Goal: Transaction & Acquisition: Purchase product/service

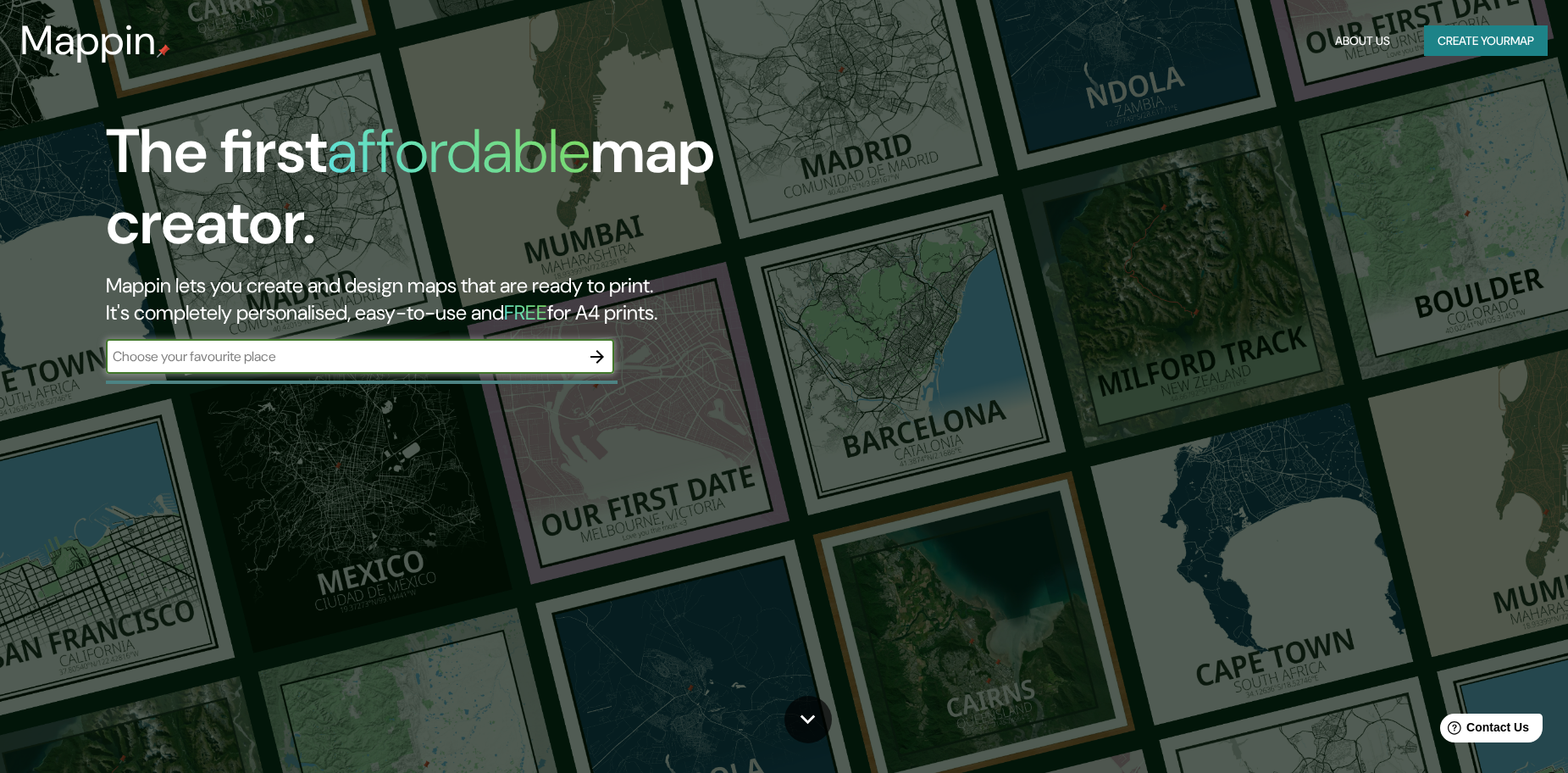
click at [170, 354] on input "text" at bounding box center [342, 356] width 475 height 19
type input "[GEOGRAPHIC_DATA] , [GEOGRAPHIC_DATA] , [GEOGRAPHIC_DATA]"
click at [588, 353] on icon "button" at bounding box center [597, 356] width 20 height 20
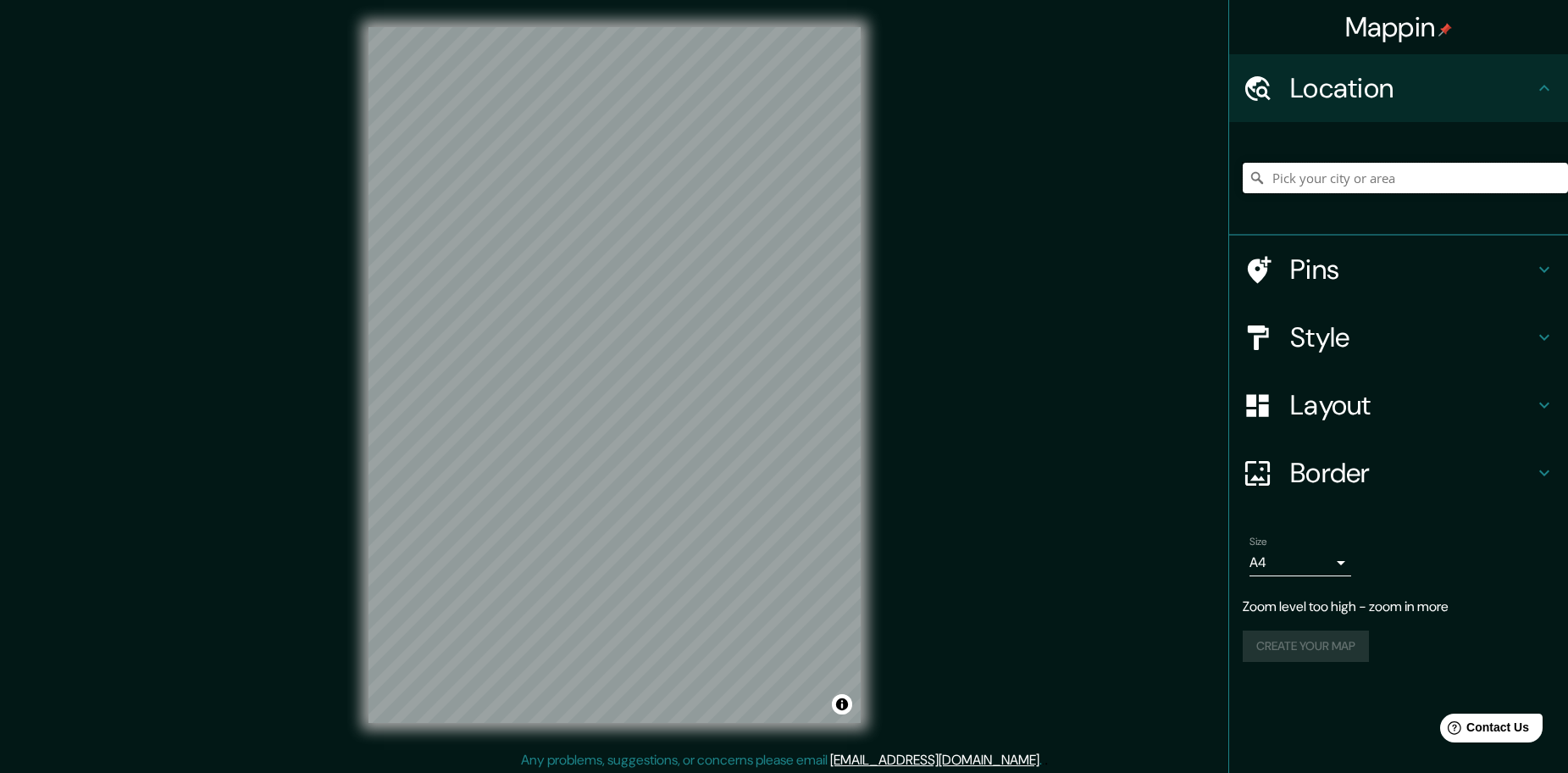
click at [1401, 181] on input "Pick your city or area" at bounding box center [1405, 178] width 325 height 31
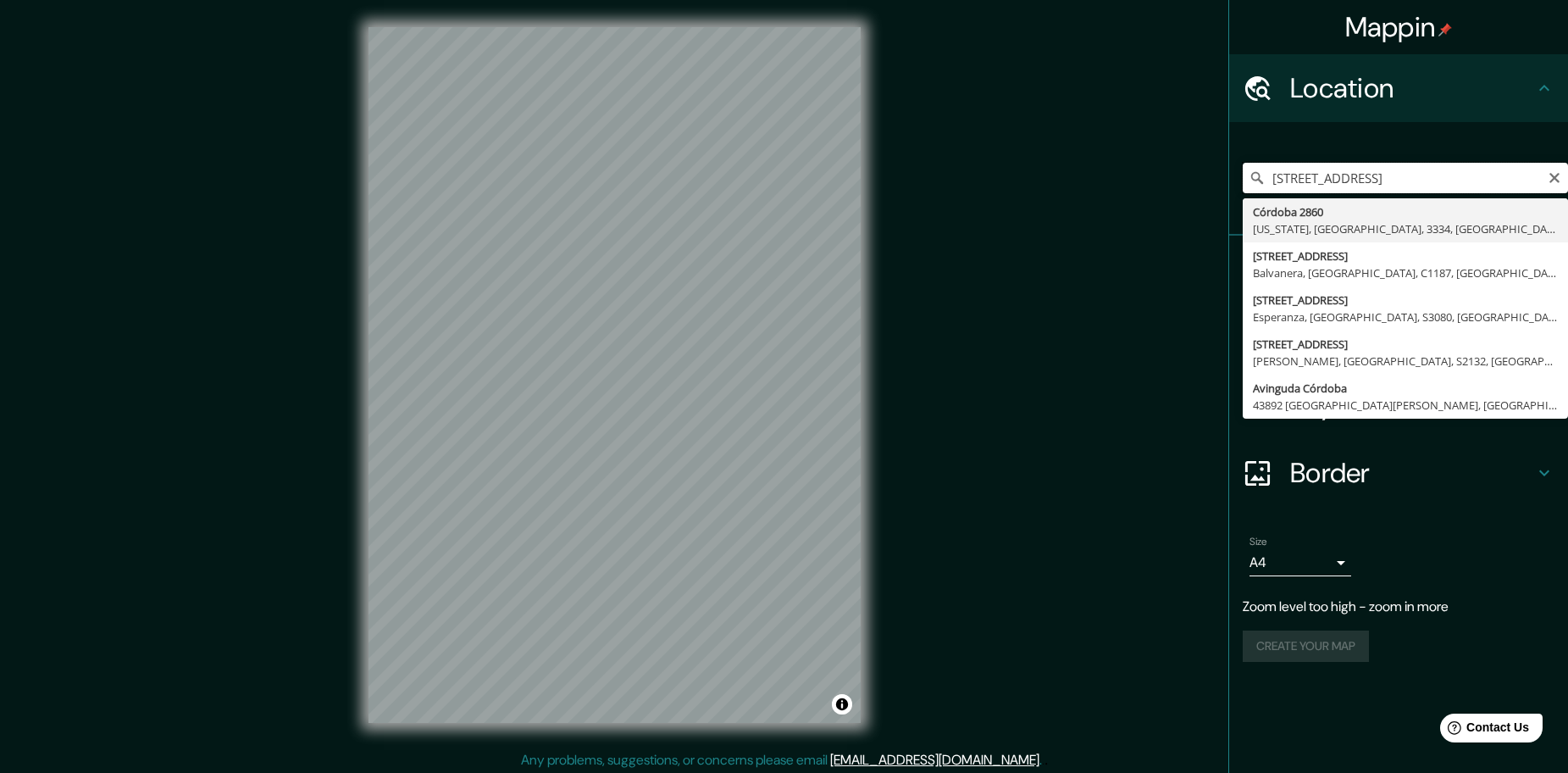
drag, startPoint x: 1329, startPoint y: 174, endPoint x: 1218, endPoint y: 178, distance: 111.1
click at [1218, 178] on div "Mappin Location [STREET_ADDRESS][US_STATE][GEOGRAPHIC_DATA][STREET_ADDRESS][STR…" at bounding box center [784, 388] width 1568 height 777
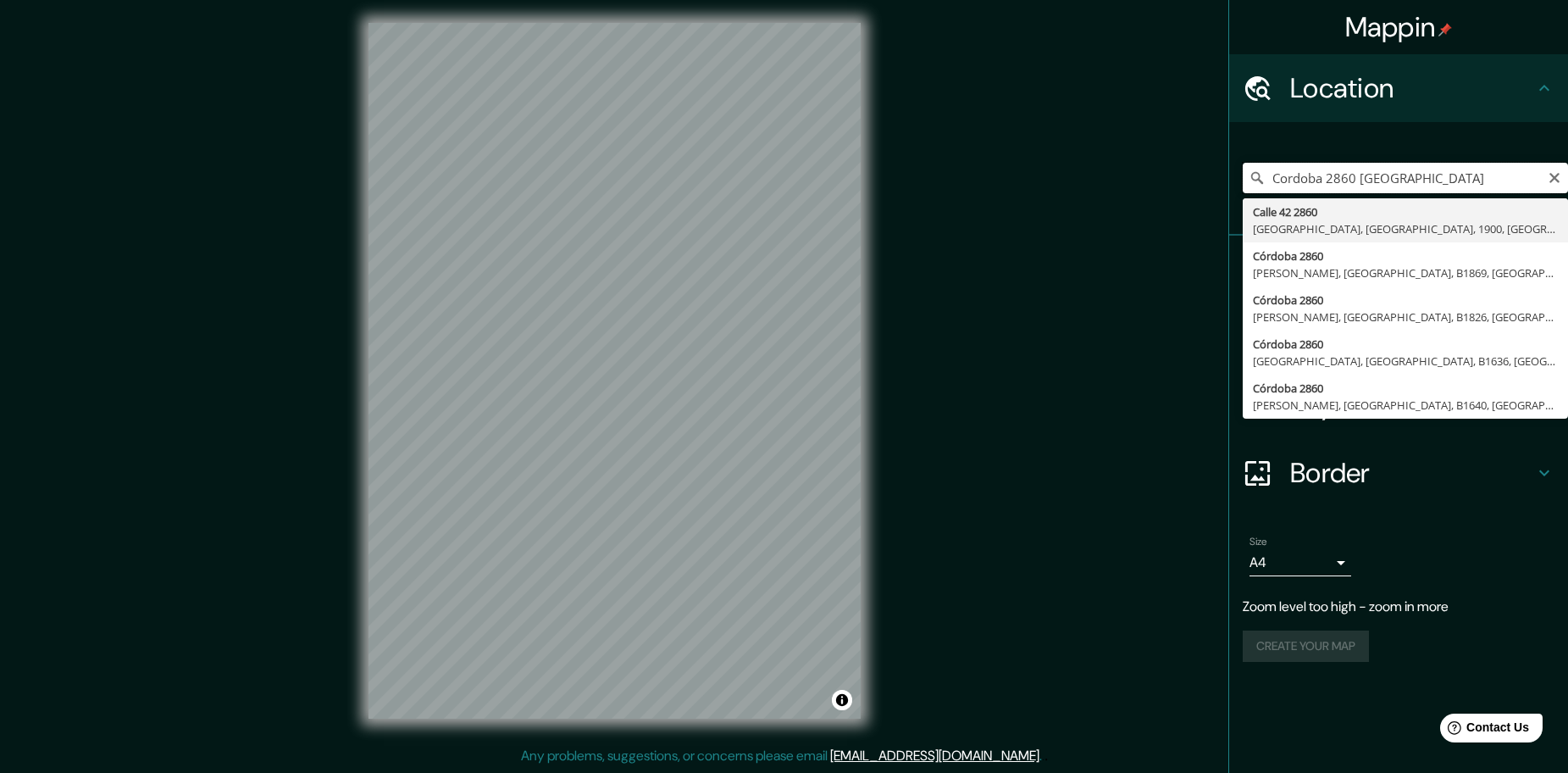
click at [1275, 178] on input "Cordoba 2860 [GEOGRAPHIC_DATA]" at bounding box center [1405, 178] width 325 height 31
type input "[STREET_ADDRESS]"
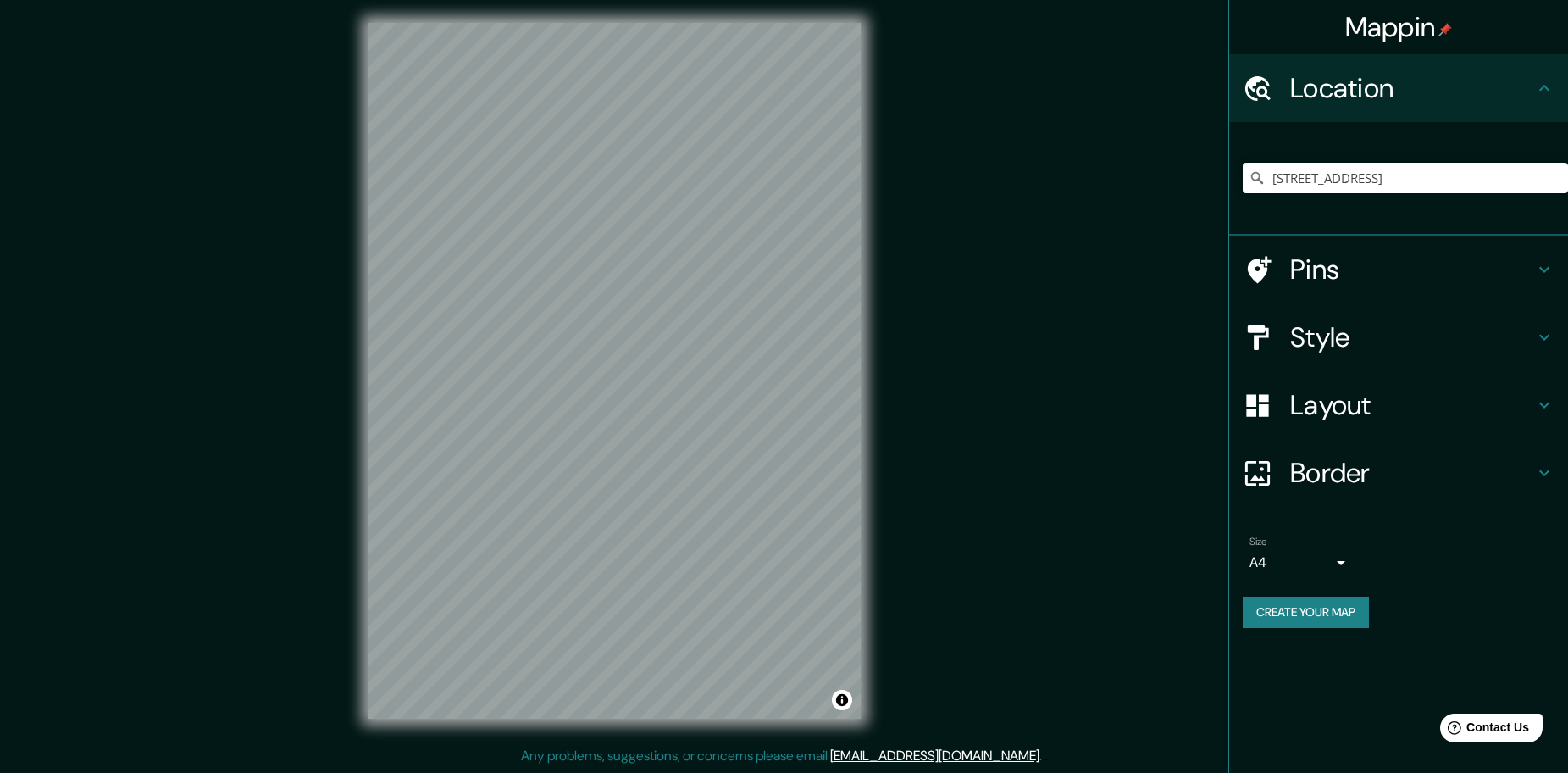
click at [1341, 272] on h4 "Pins" at bounding box center [1412, 269] width 244 height 34
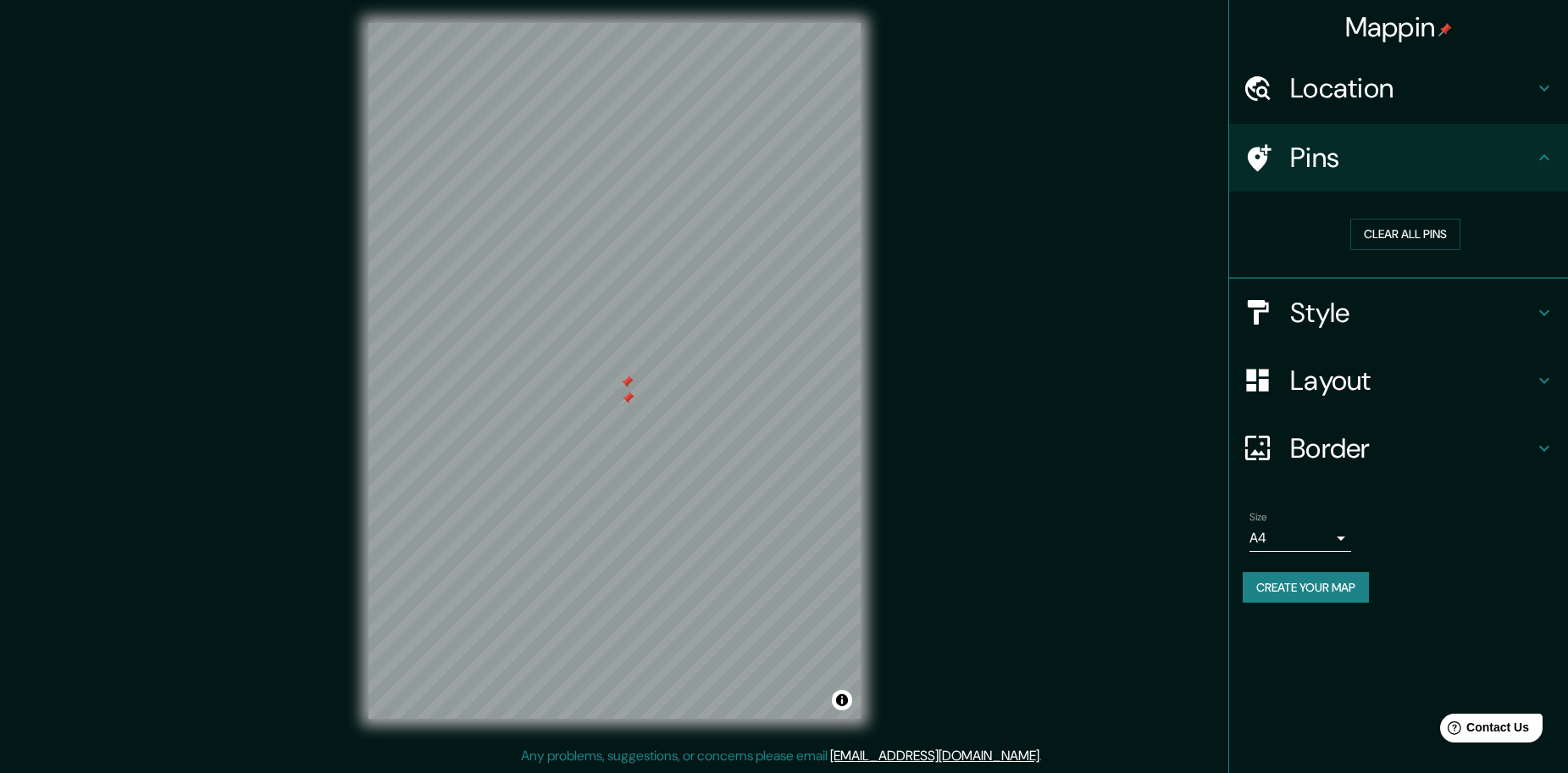
drag, startPoint x: 631, startPoint y: 361, endPoint x: 628, endPoint y: 378, distance: 17.3
click at [628, 378] on div at bounding box center [627, 382] width 13 height 13
click at [628, 378] on div at bounding box center [627, 380] width 13 height 13
click at [1486, 314] on h4 "Style" at bounding box center [1412, 312] width 244 height 34
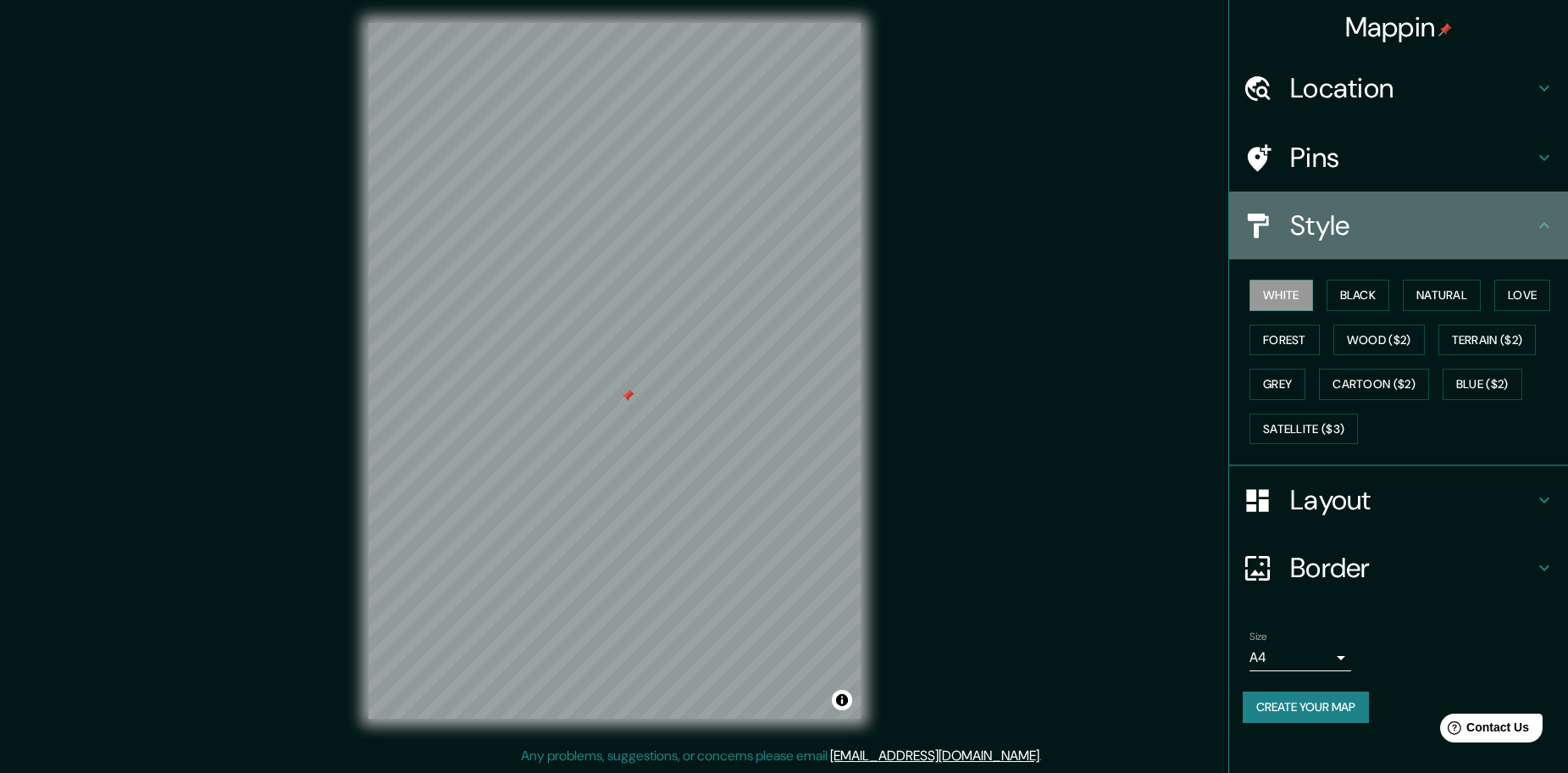
click at [1415, 252] on div "Style" at bounding box center [1398, 225] width 339 height 68
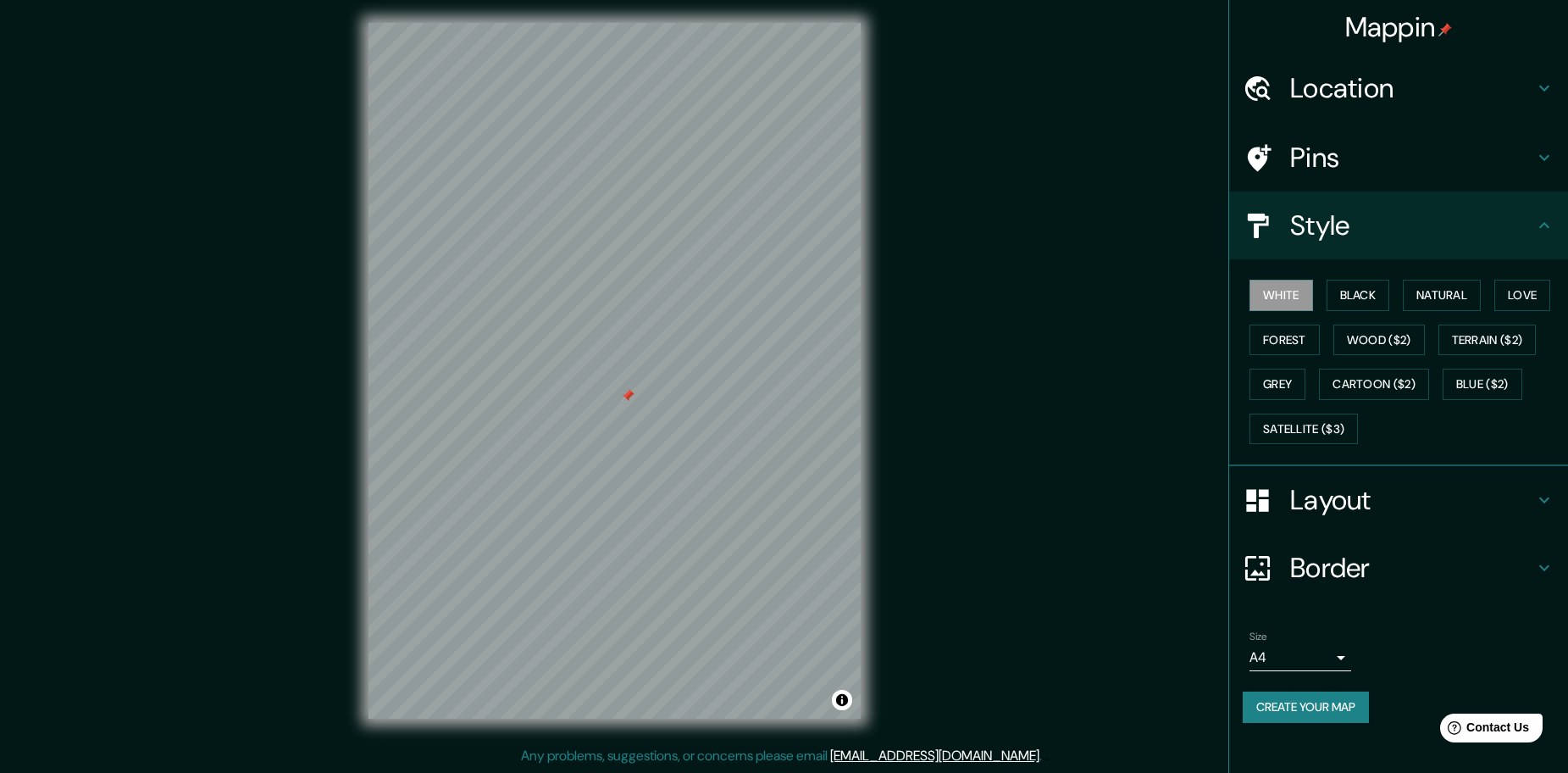
click at [1533, 224] on h4 "Style" at bounding box center [1412, 224] width 244 height 34
click at [1319, 411] on div "White Black Natural Love Forest Wood ($2) Terrain ($2) Grey Cartoon ($2) Blue (…" at bounding box center [1405, 362] width 325 height 178
click at [1317, 421] on button "Satellite ($3)" at bounding box center [1303, 429] width 108 height 32
click at [1493, 345] on button "Terrain ($2)" at bounding box center [1487, 340] width 98 height 32
click at [1515, 491] on h4 "Layout" at bounding box center [1412, 500] width 244 height 34
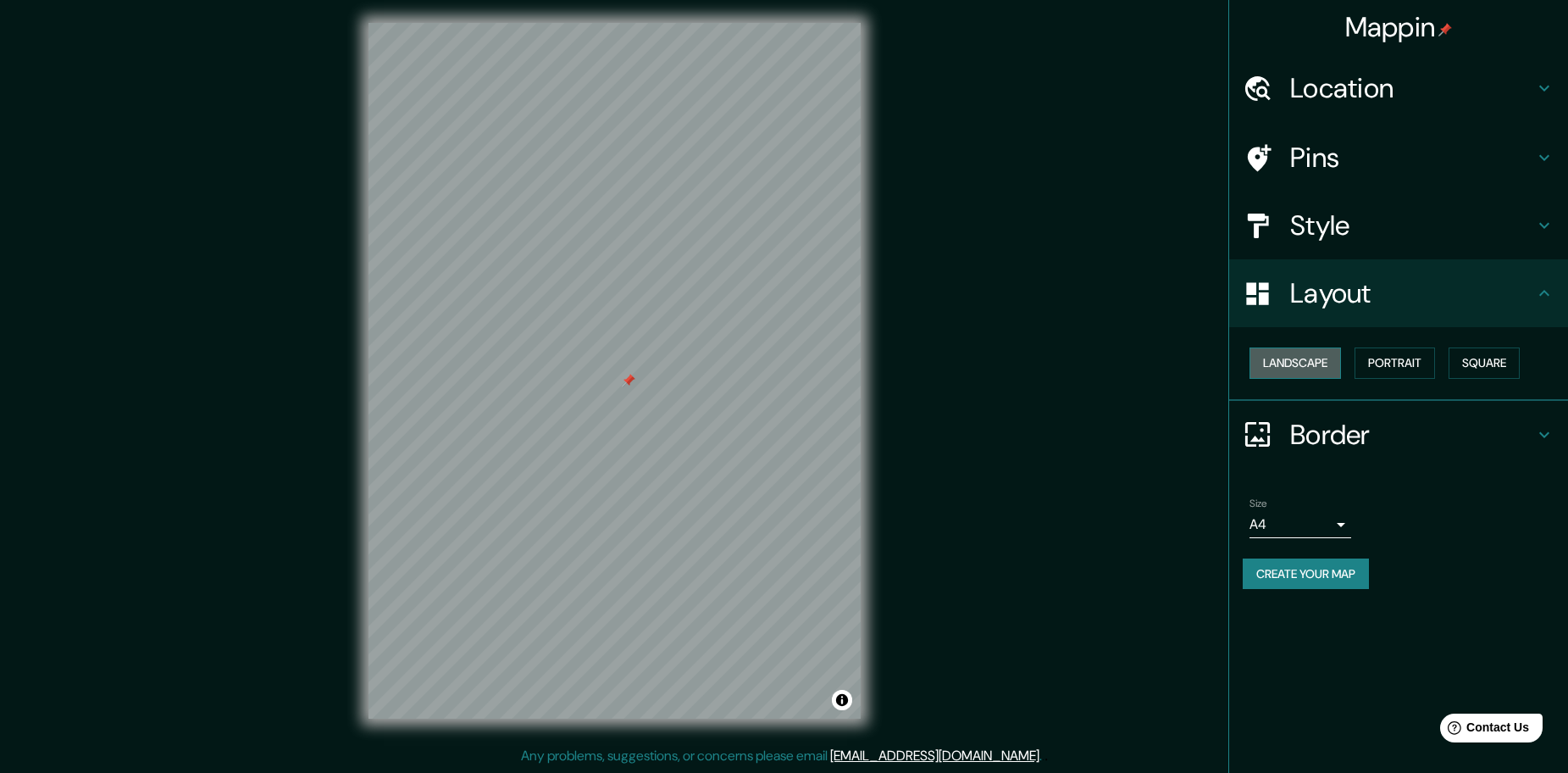
click at [1304, 353] on button "Landscape" at bounding box center [1295, 363] width 91 height 32
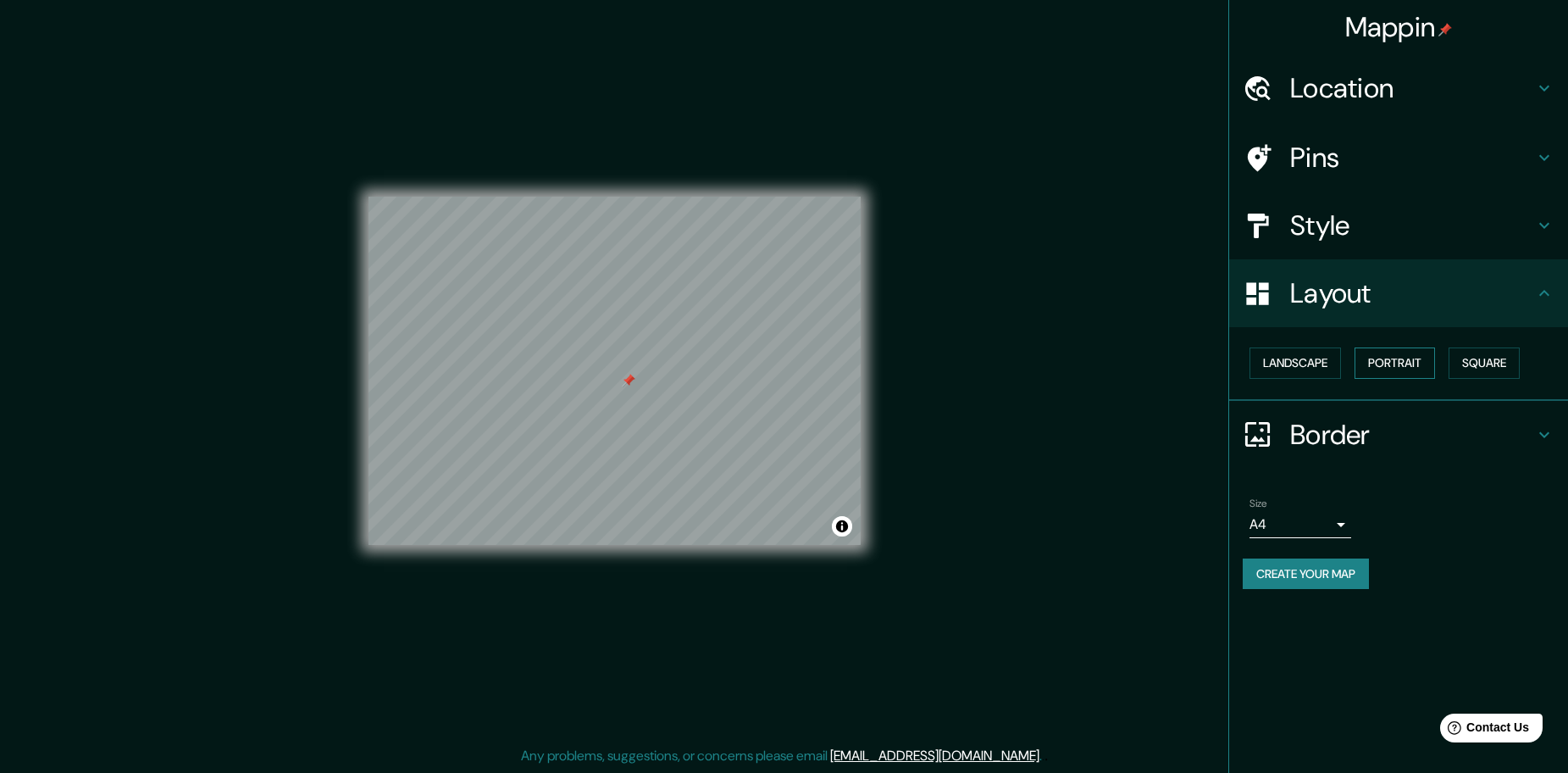
click at [1420, 369] on button "Portrait" at bounding box center [1395, 363] width 81 height 32
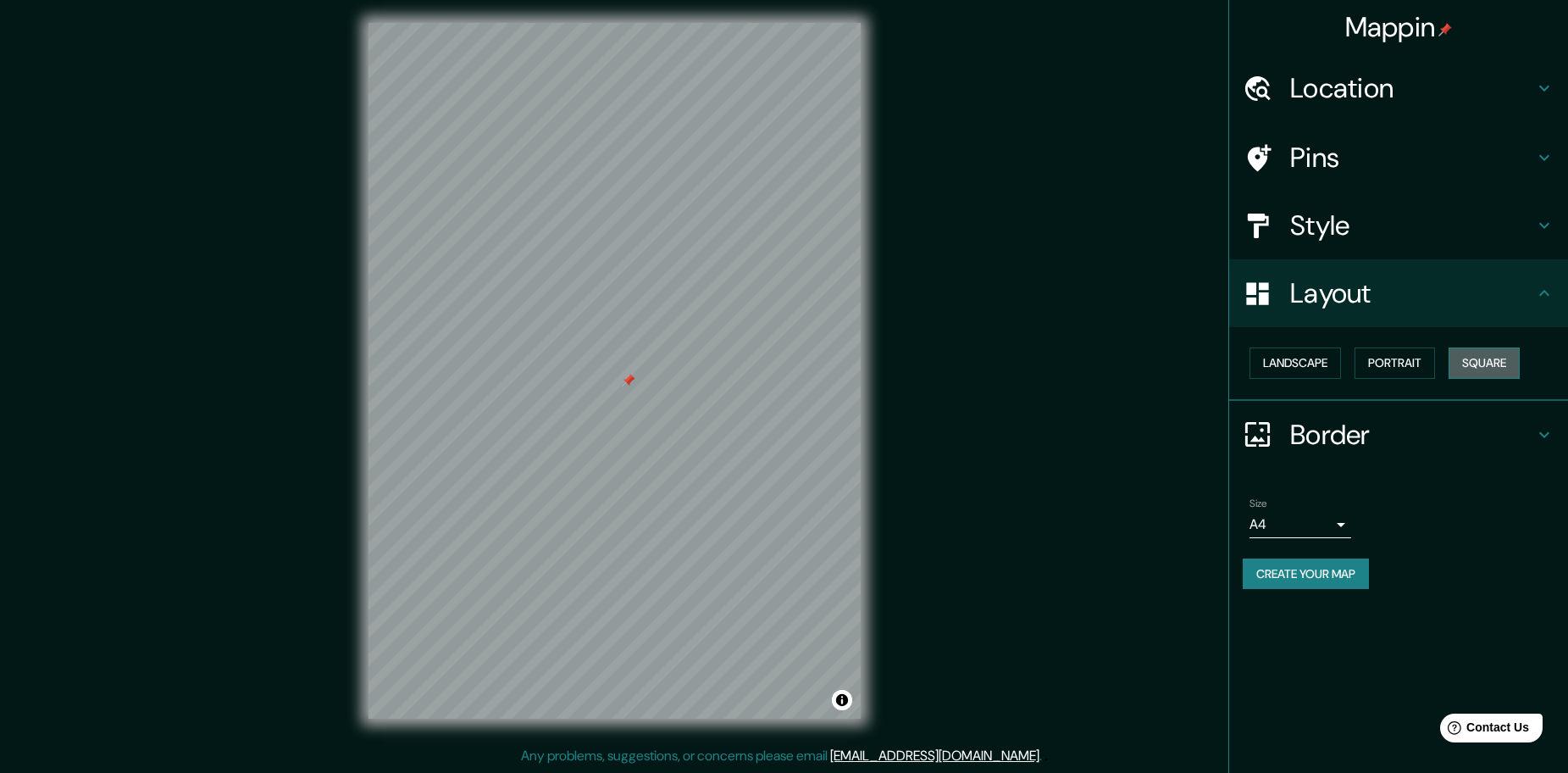
click at [1485, 367] on button "Square" at bounding box center [1485, 363] width 71 height 32
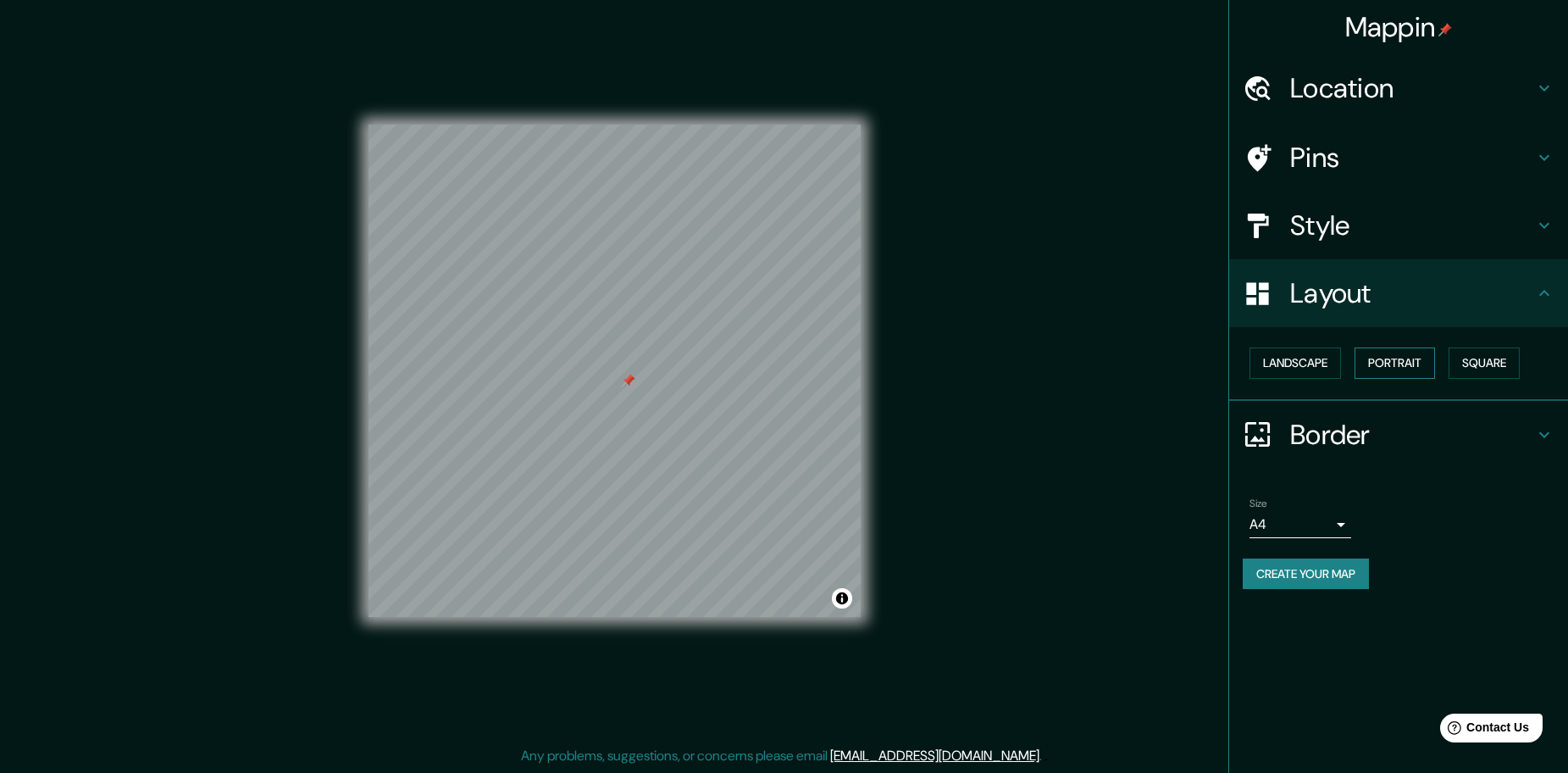
click at [1412, 367] on button "Portrait" at bounding box center [1395, 363] width 81 height 32
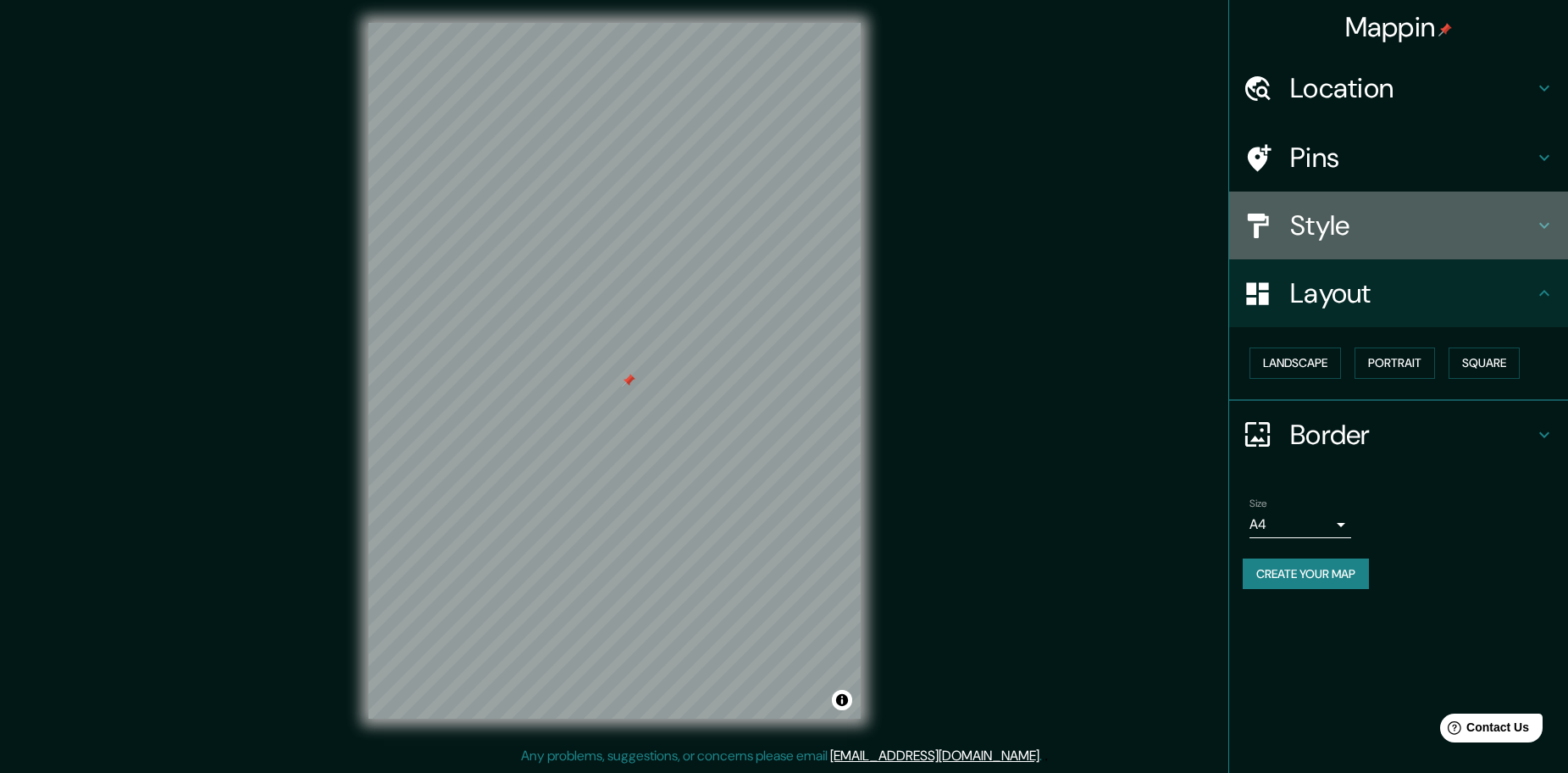
click at [1548, 229] on icon at bounding box center [1544, 224] width 20 height 20
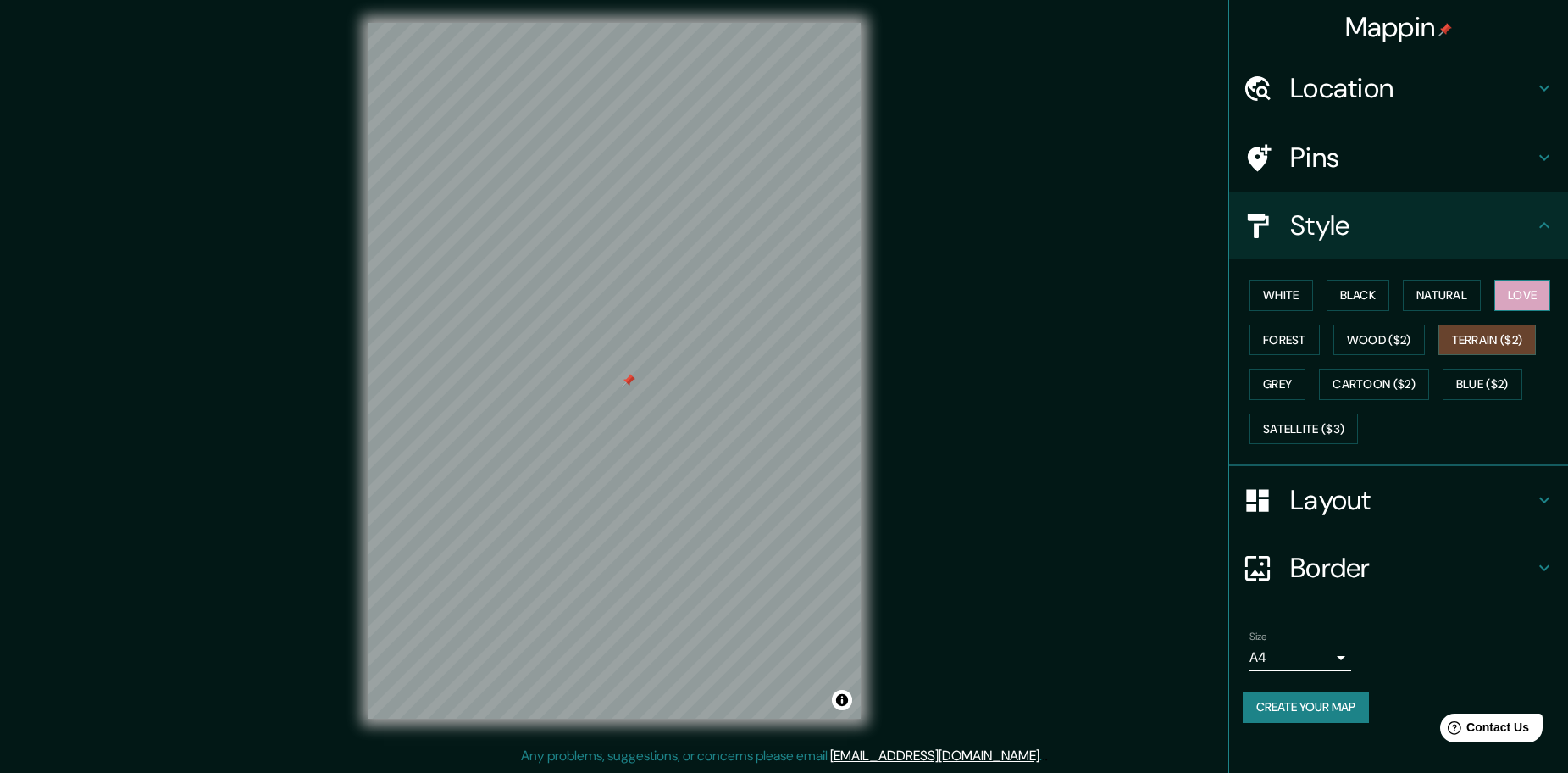
click at [1528, 289] on button "Love" at bounding box center [1522, 295] width 56 height 32
click at [1450, 304] on button "Natural" at bounding box center [1441, 295] width 78 height 32
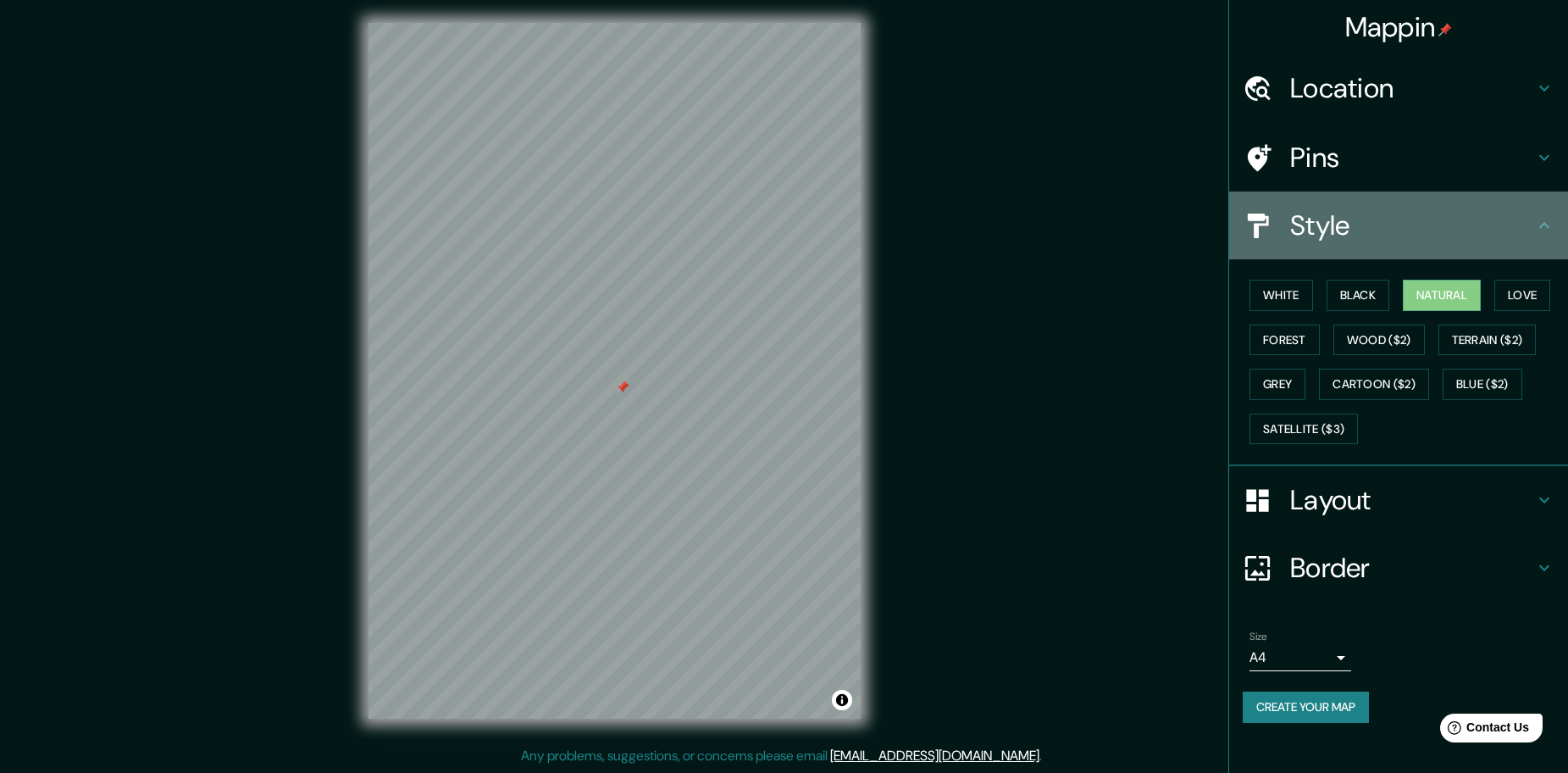
click at [1543, 240] on div "Style" at bounding box center [1398, 225] width 339 height 68
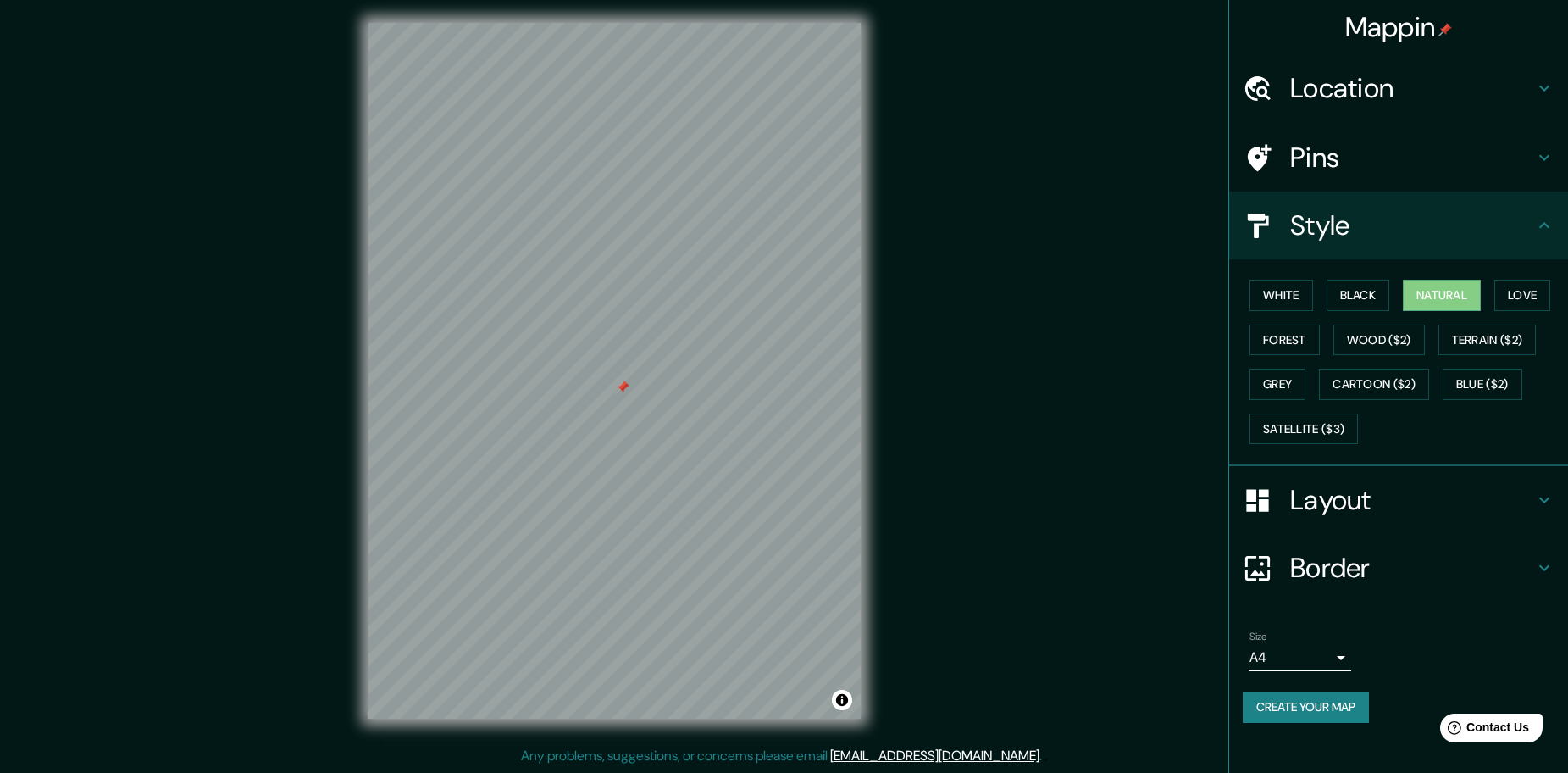
click at [1547, 225] on icon at bounding box center [1544, 224] width 11 height 6
click at [1550, 491] on icon at bounding box center [1544, 500] width 20 height 20
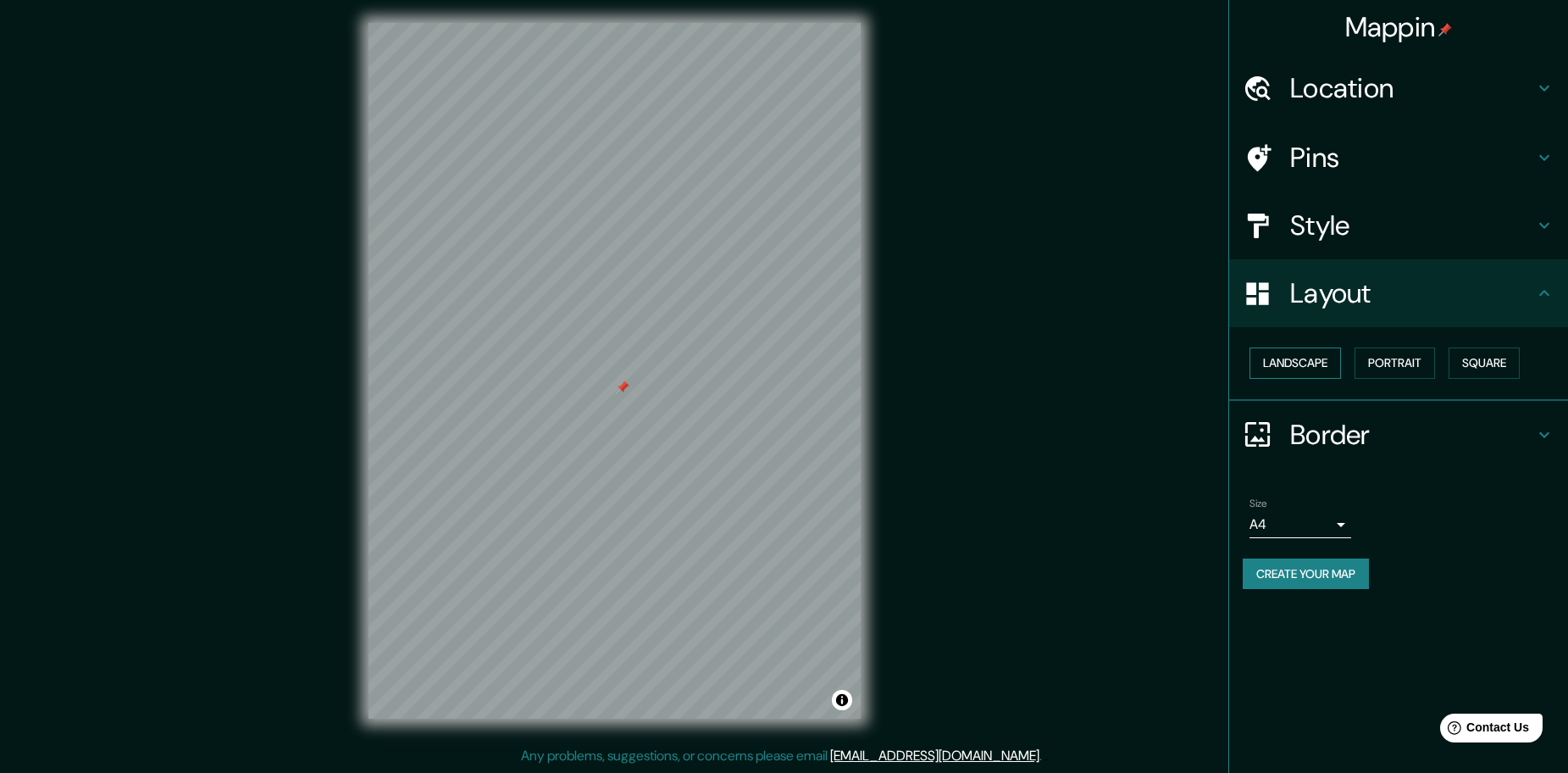
click at [1322, 366] on button "Landscape" at bounding box center [1295, 363] width 91 height 32
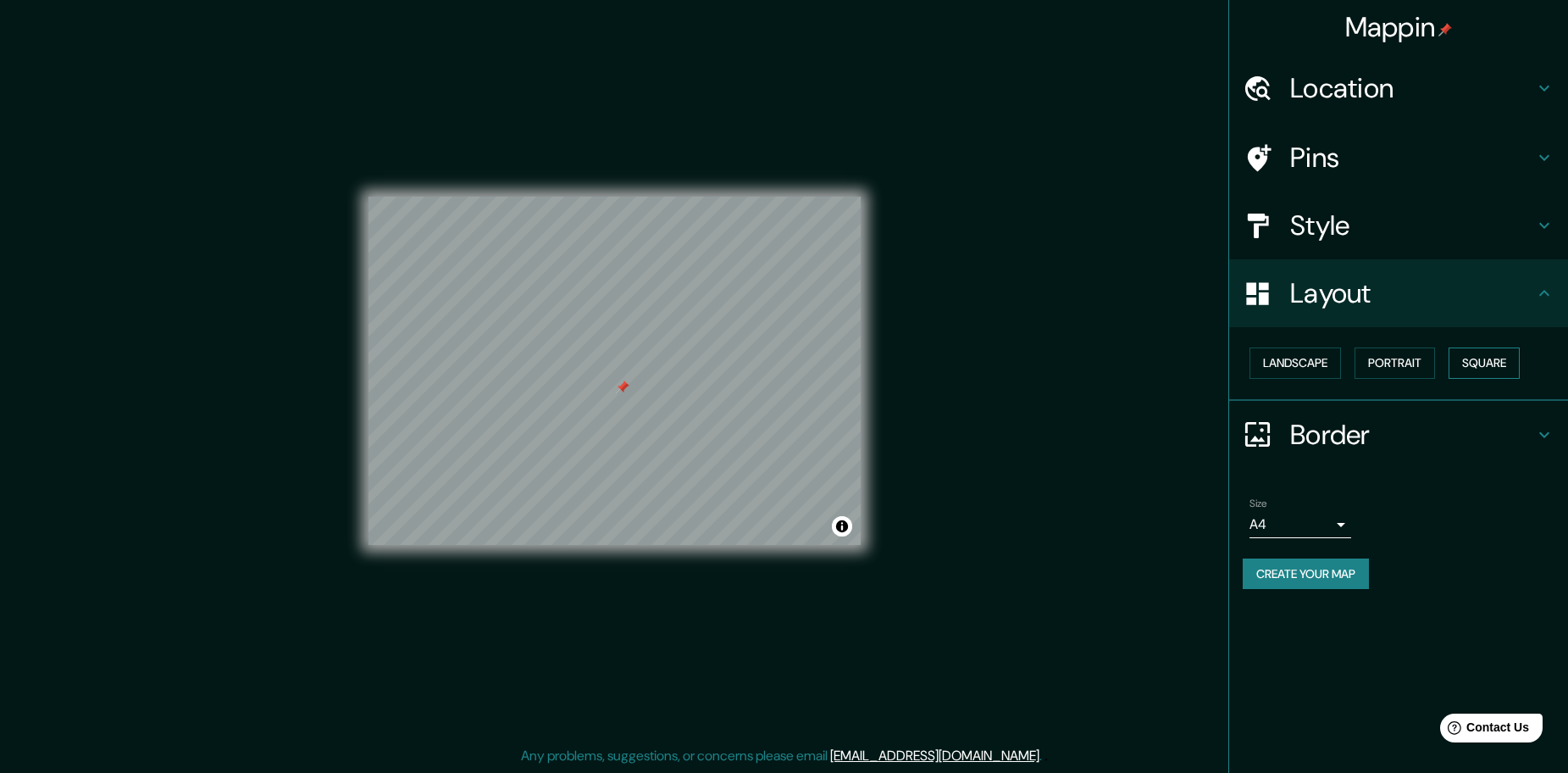
click at [1474, 368] on button "Square" at bounding box center [1485, 363] width 71 height 32
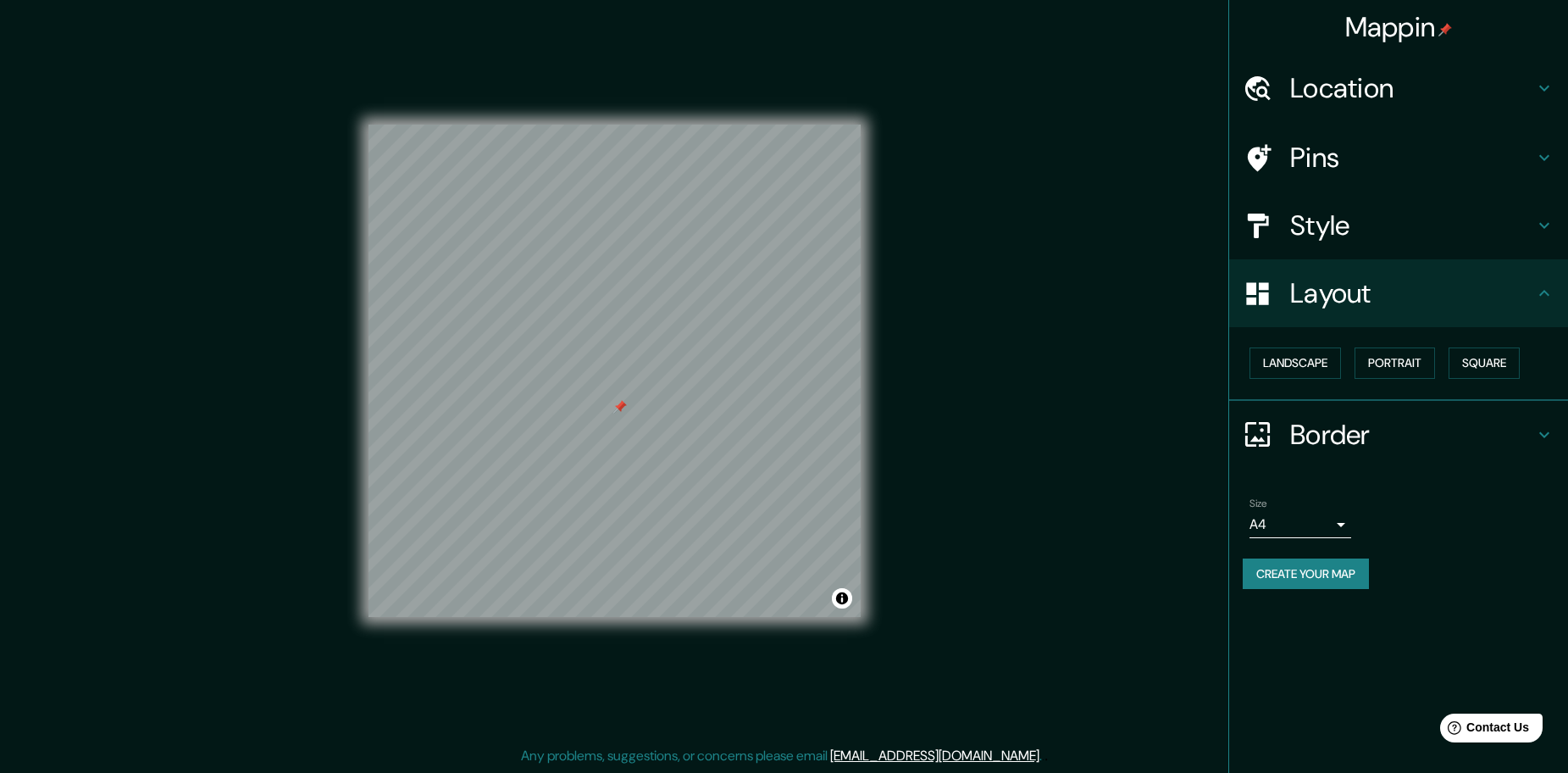
click at [1473, 158] on h4 "Pins" at bounding box center [1412, 157] width 244 height 34
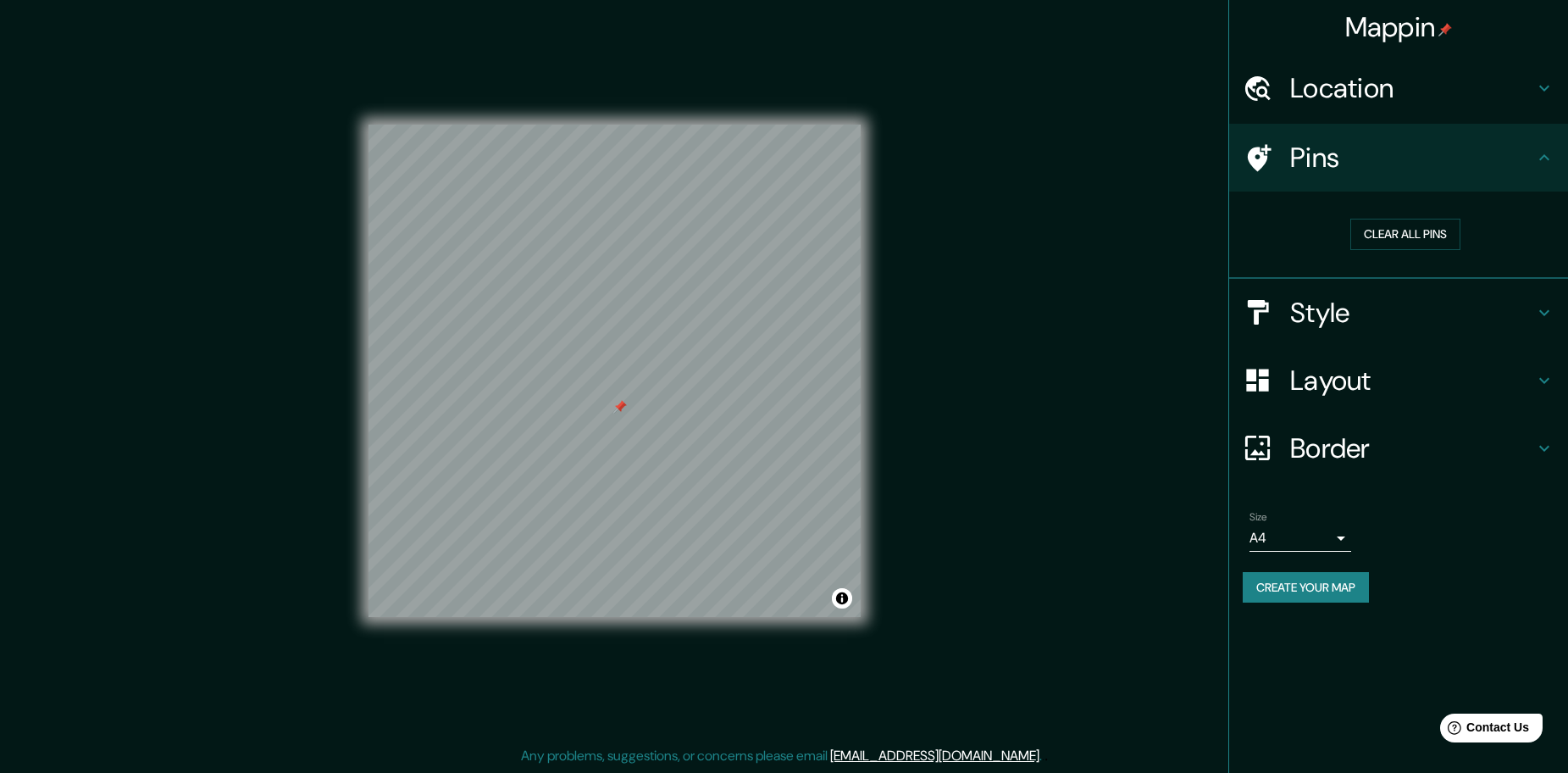
click at [1530, 157] on h4 "Pins" at bounding box center [1412, 157] width 244 height 34
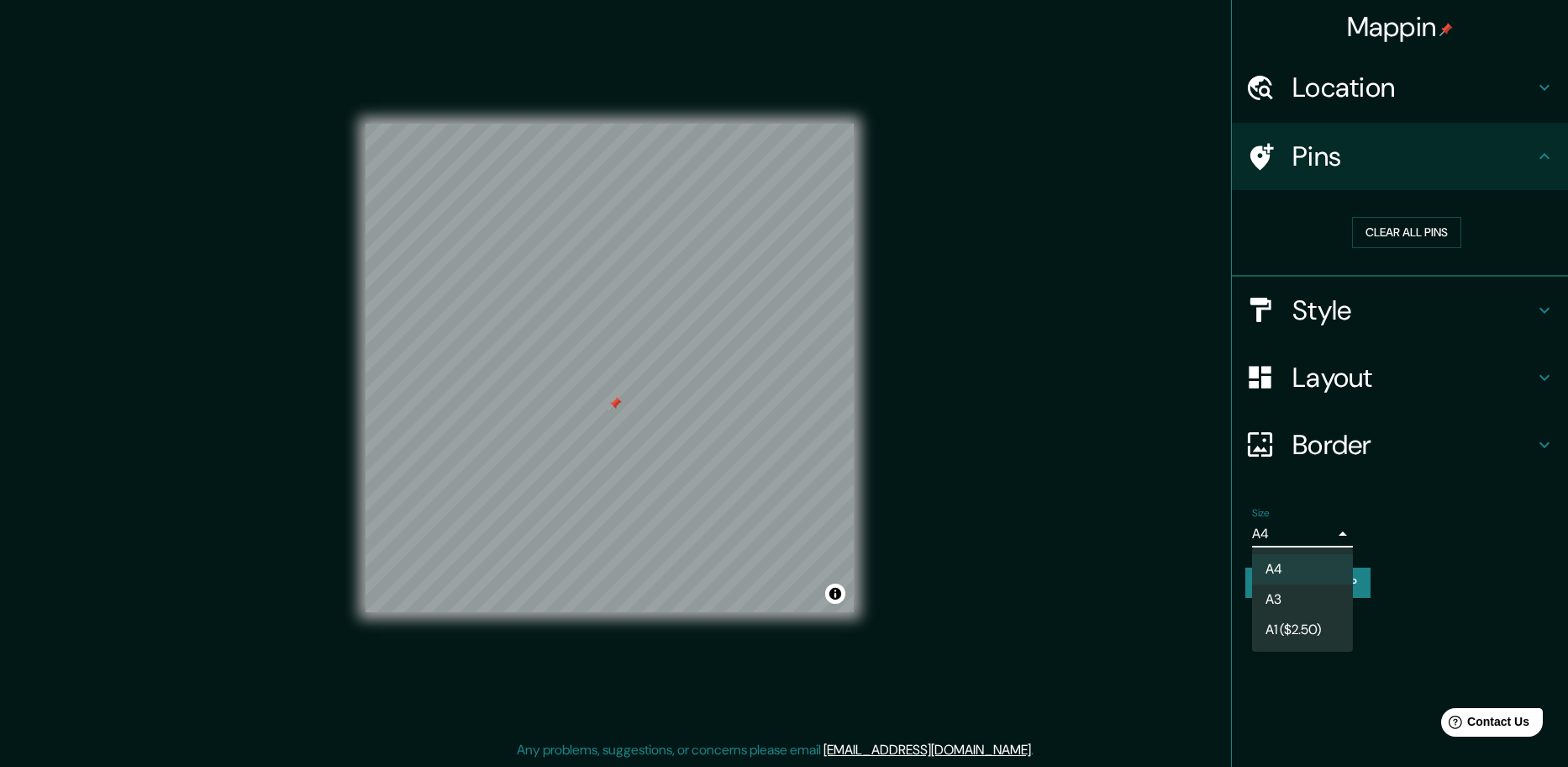
click at [1316, 539] on body "Mappin Location [STREET_ADDRESS] Pins Clear all pins Style Layout Border Choose…" at bounding box center [784, 380] width 1568 height 767
click at [1414, 524] on div at bounding box center [784, 384] width 1568 height 767
